Goal: Transaction & Acquisition: Purchase product/service

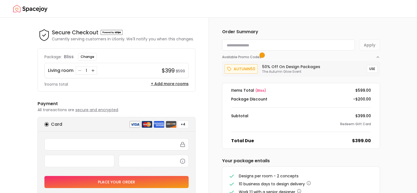
scroll to position [1, 0]
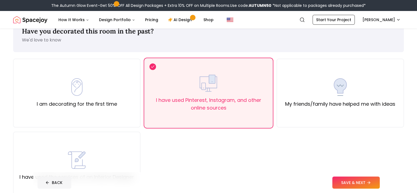
click at [41, 181] on button "BACK" at bounding box center [55, 182] width 34 height 12
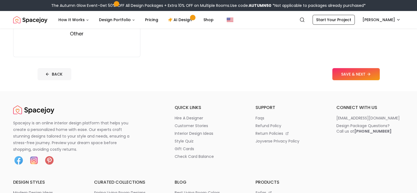
click at [38, 73] on button "BACK" at bounding box center [55, 74] width 34 height 12
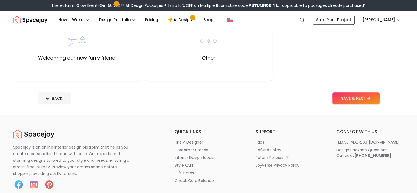
click at [38, 97] on button "BACK" at bounding box center [55, 98] width 34 height 12
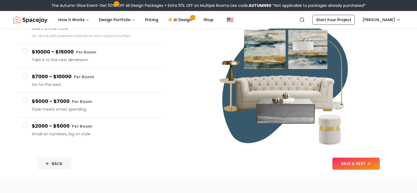
click at [38, 167] on button "BACK" at bounding box center [55, 164] width 34 height 12
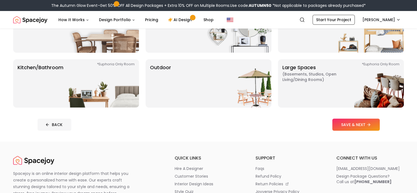
click at [38, 124] on button "BACK" at bounding box center [55, 125] width 34 height 12
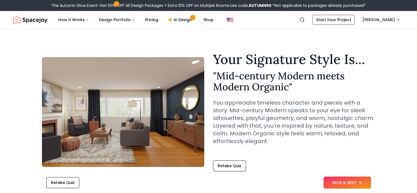
click at [129, 107] on img at bounding box center [123, 112] width 162 height 110
